Goal: Transaction & Acquisition: Purchase product/service

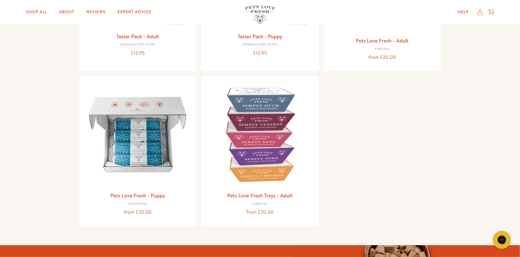
scroll to position [181, 0]
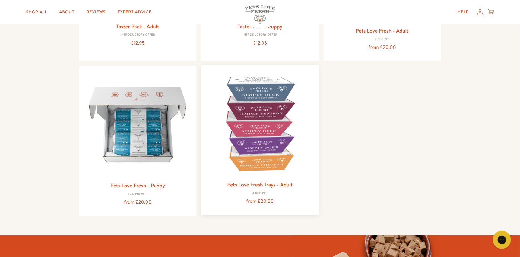
click at [250, 142] on img at bounding box center [260, 124] width 108 height 108
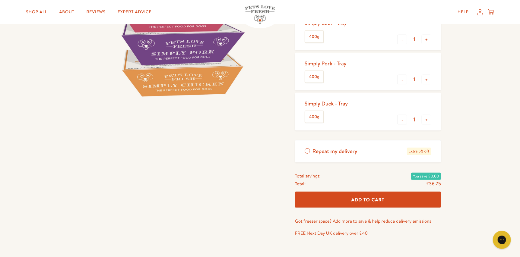
scroll to position [150, 0]
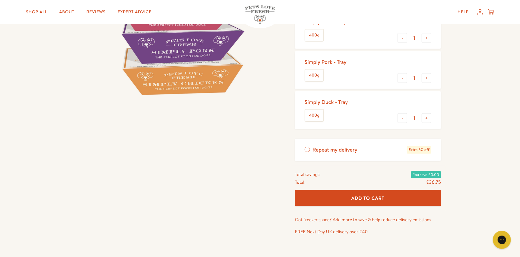
click at [368, 198] on span "Add To Cart" at bounding box center [367, 198] width 33 height 6
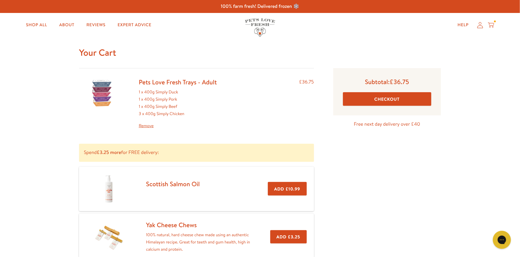
click at [378, 98] on button "Checkout" at bounding box center [387, 99] width 88 height 14
